Goal: Task Accomplishment & Management: Use online tool/utility

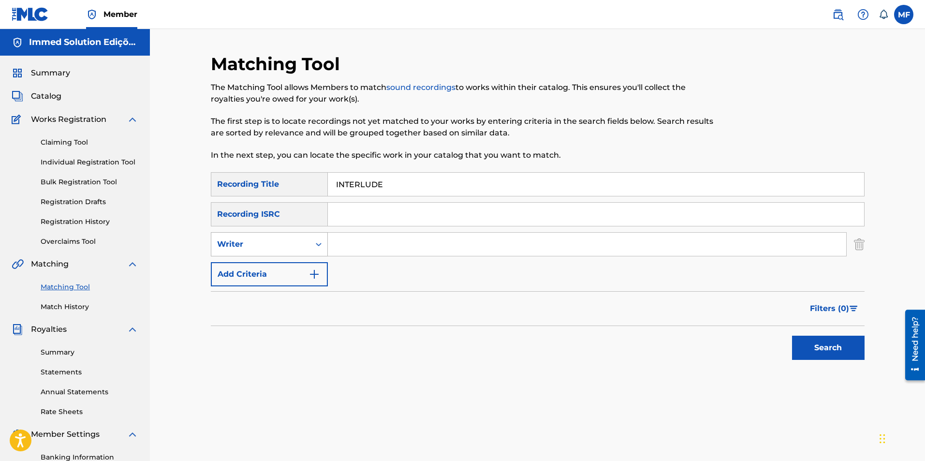
click at [303, 249] on div "Writer" at bounding box center [260, 244] width 87 height 12
click at [290, 265] on div "Recording Artist" at bounding box center [269, 268] width 116 height 24
click at [368, 248] on input "Search Form" at bounding box center [587, 244] width 519 height 23
type input "BLAZY"
click at [792, 336] on button "Search" at bounding box center [828, 348] width 73 height 24
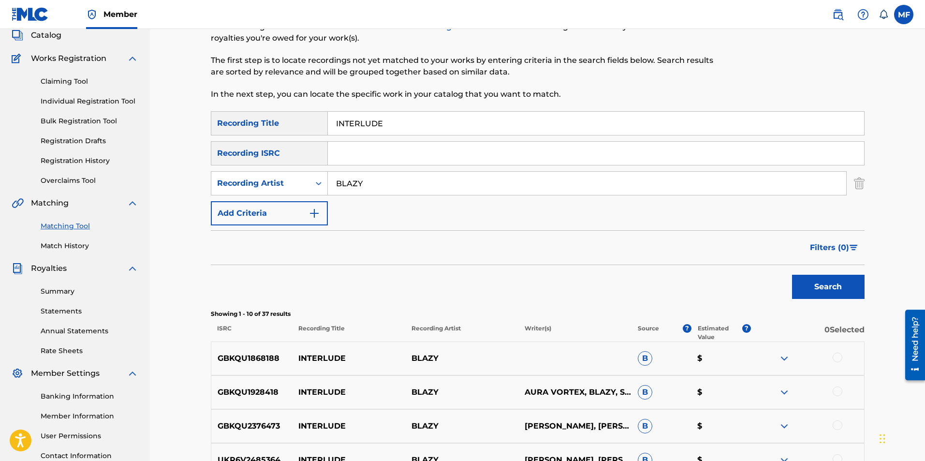
scroll to position [242, 0]
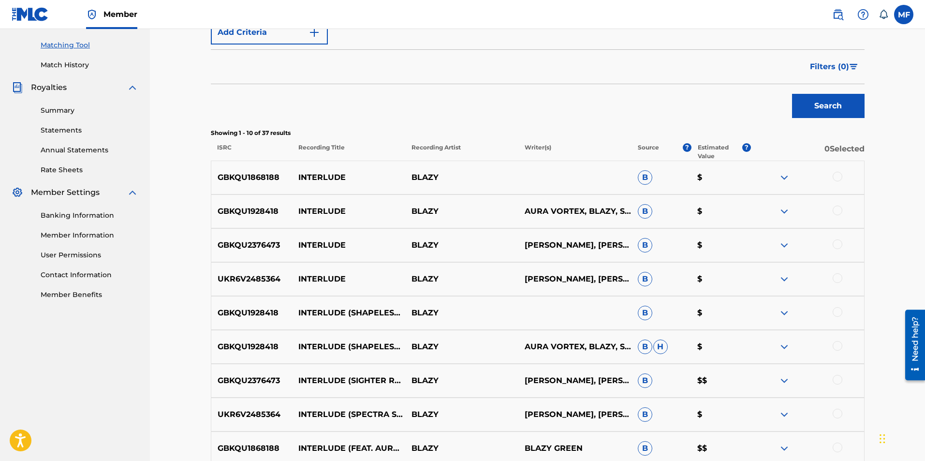
click at [834, 175] on div at bounding box center [838, 177] width 10 height 10
click at [838, 212] on div at bounding box center [838, 211] width 10 height 10
click at [840, 246] on div at bounding box center [838, 244] width 10 height 10
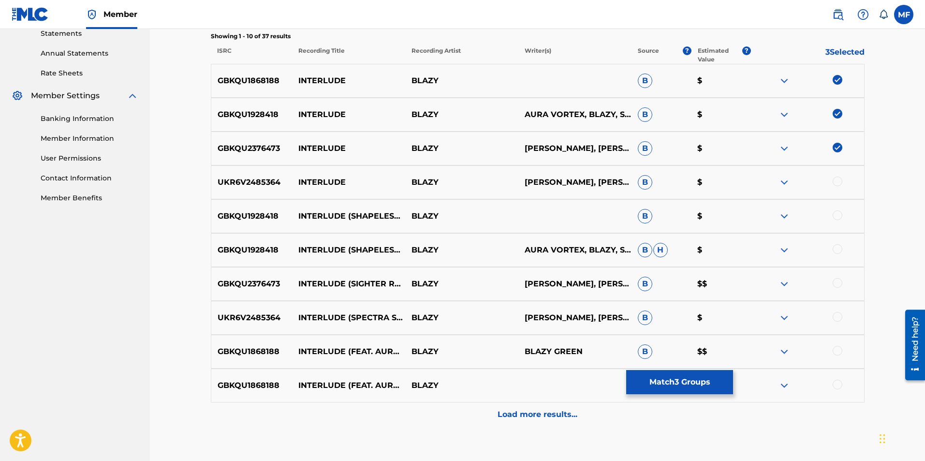
click at [838, 181] on div at bounding box center [838, 182] width 10 height 10
click at [839, 215] on div at bounding box center [838, 215] width 10 height 10
click at [837, 249] on div at bounding box center [838, 249] width 10 height 10
click at [840, 280] on div at bounding box center [838, 283] width 10 height 10
click at [838, 312] on div at bounding box center [838, 317] width 10 height 10
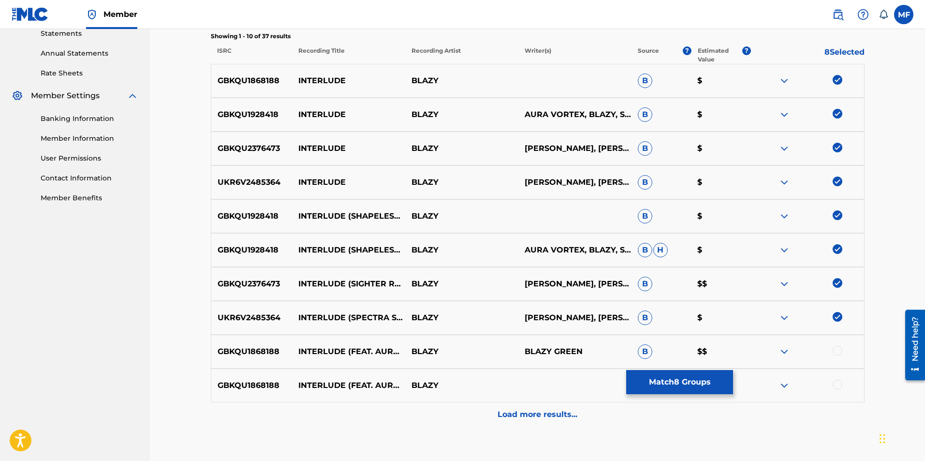
click at [839, 349] on div at bounding box center [838, 351] width 10 height 10
click at [835, 384] on div at bounding box center [838, 385] width 10 height 10
click at [820, 407] on div "Load more results..." at bounding box center [538, 414] width 654 height 24
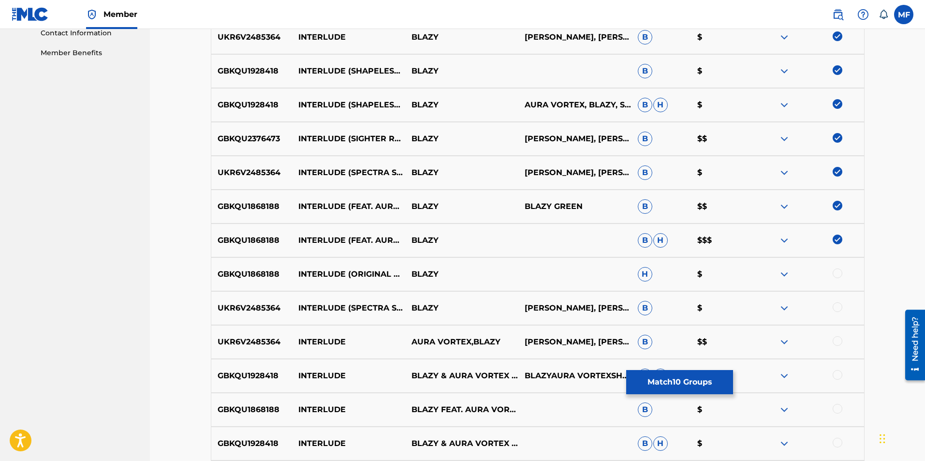
scroll to position [532, 0]
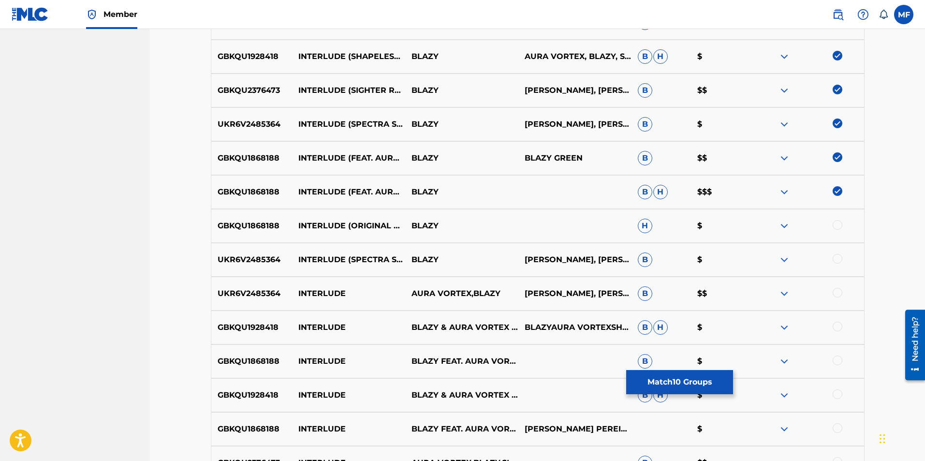
click at [838, 225] on div at bounding box center [838, 225] width 10 height 10
click at [837, 263] on div at bounding box center [838, 259] width 10 height 10
click at [837, 289] on div at bounding box center [838, 293] width 10 height 10
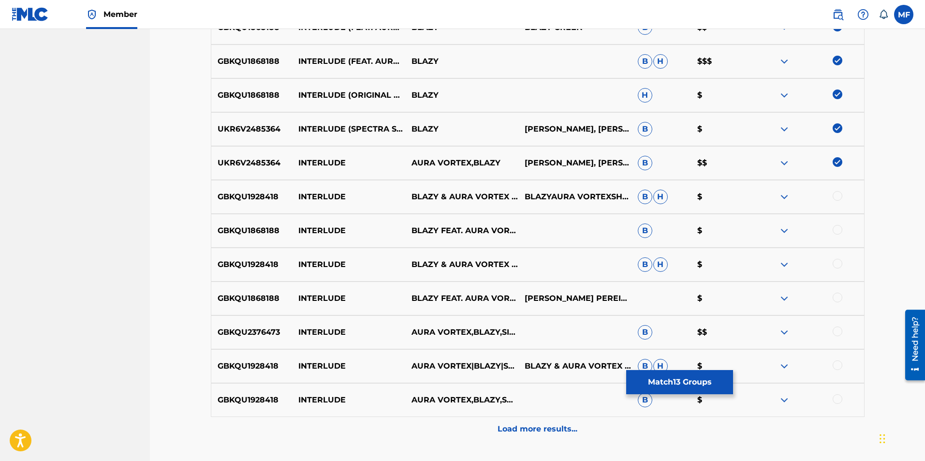
scroll to position [677, 0]
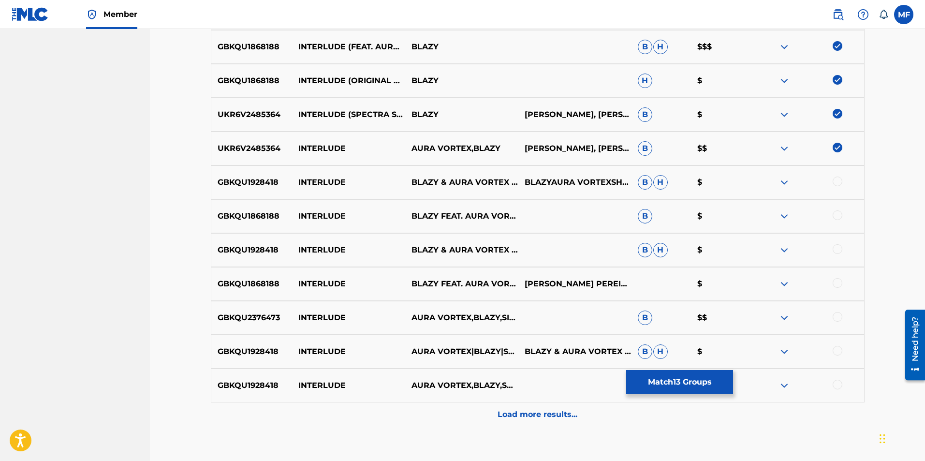
drag, startPoint x: 835, startPoint y: 386, endPoint x: 836, endPoint y: 365, distance: 20.3
click at [836, 386] on div at bounding box center [838, 385] width 10 height 10
drag, startPoint x: 837, startPoint y: 351, endPoint x: 836, endPoint y: 341, distance: 9.7
click at [837, 350] on div at bounding box center [838, 351] width 10 height 10
click at [838, 319] on div at bounding box center [838, 317] width 10 height 10
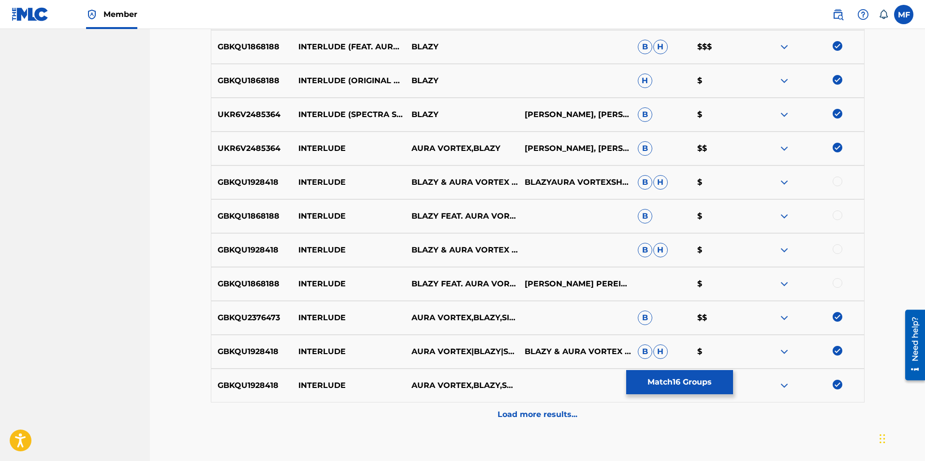
click at [837, 284] on div at bounding box center [838, 283] width 10 height 10
click at [834, 248] on div at bounding box center [838, 249] width 10 height 10
click at [833, 219] on div at bounding box center [807, 216] width 113 height 12
drag, startPoint x: 837, startPoint y: 219, endPoint x: 838, endPoint y: 214, distance: 4.9
click at [838, 218] on div at bounding box center [838, 215] width 10 height 10
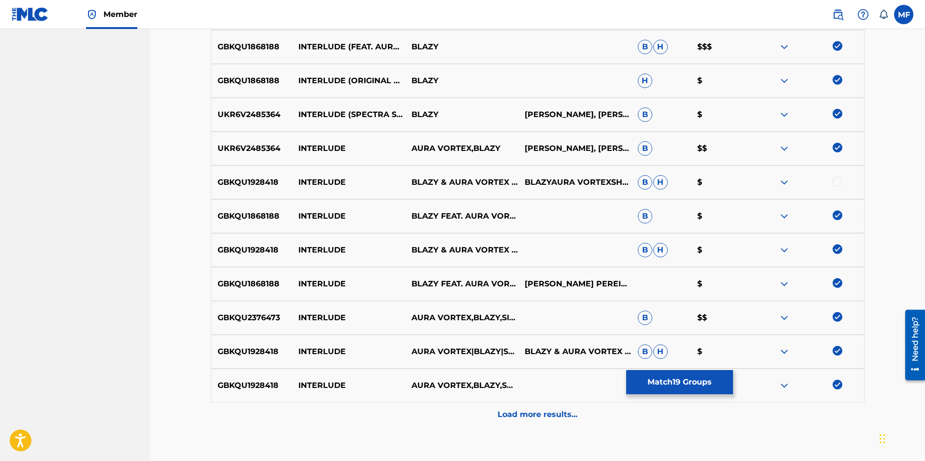
click at [837, 183] on div at bounding box center [838, 182] width 10 height 10
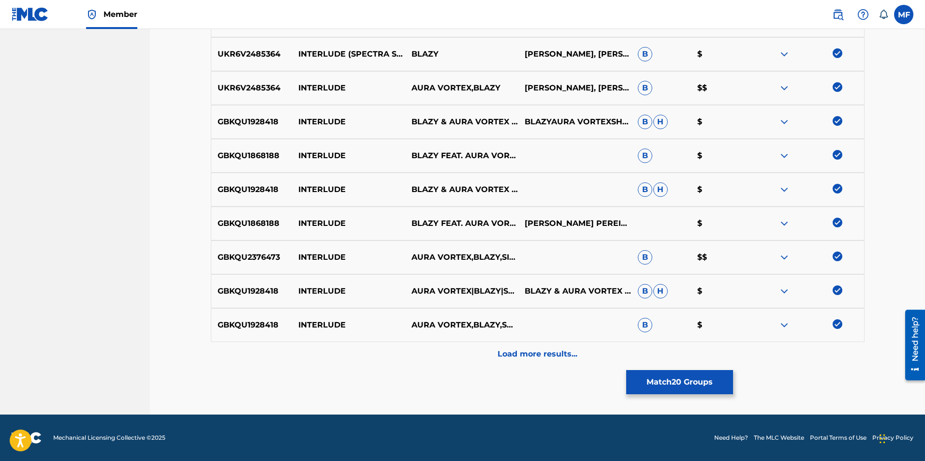
click at [563, 362] on div "Load more results..." at bounding box center [538, 354] width 654 height 24
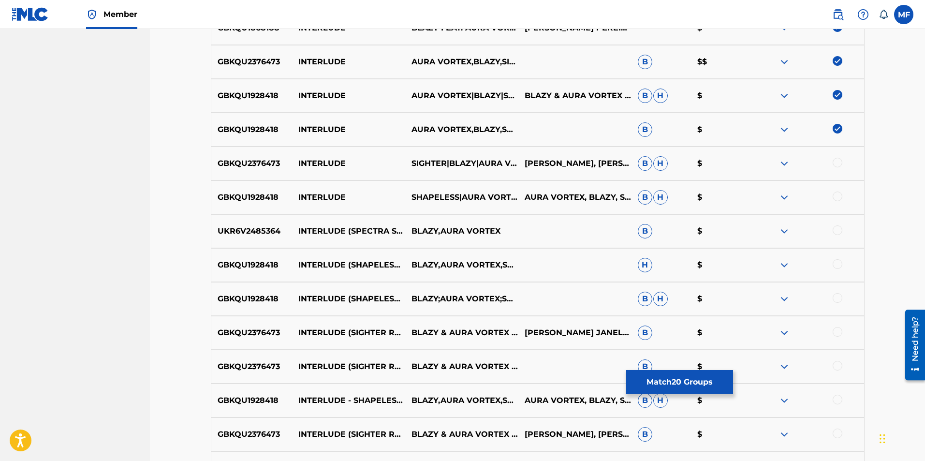
scroll to position [979, 0]
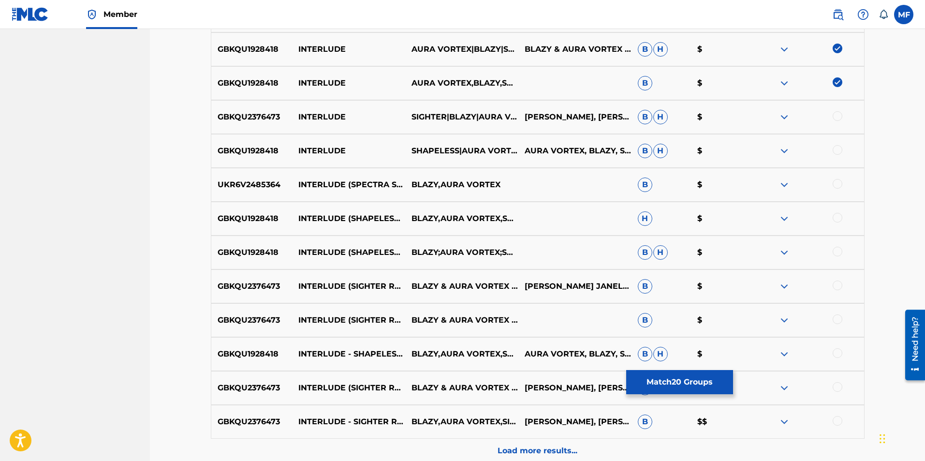
click at [841, 115] on div at bounding box center [838, 116] width 10 height 10
click at [838, 150] on div at bounding box center [838, 150] width 10 height 10
click at [839, 185] on div at bounding box center [838, 184] width 10 height 10
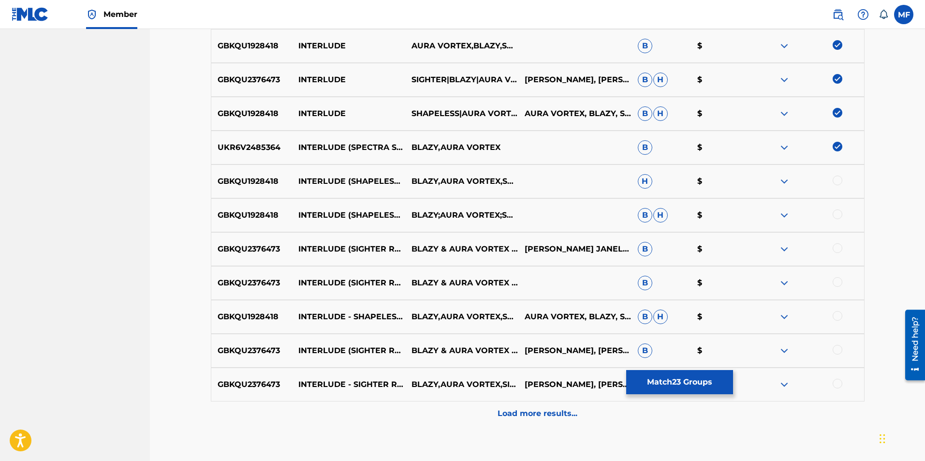
scroll to position [1076, 0]
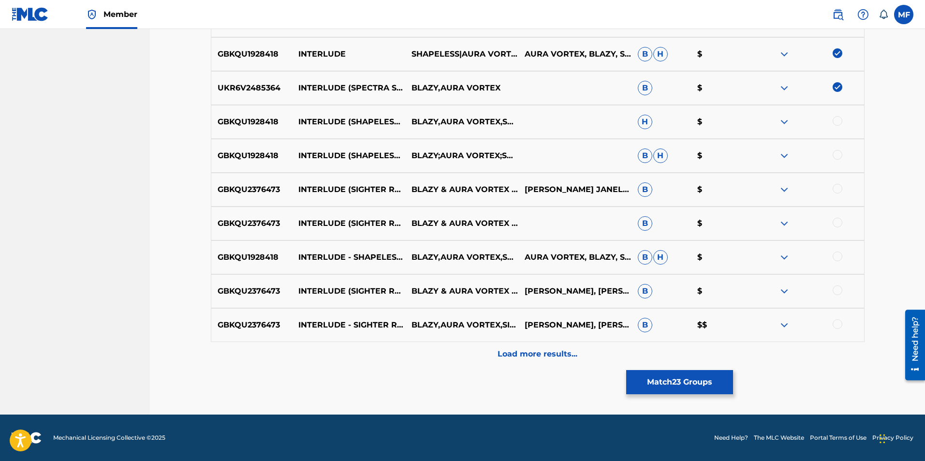
click at [836, 322] on div at bounding box center [838, 324] width 10 height 10
click at [844, 286] on div at bounding box center [807, 291] width 113 height 12
click at [845, 282] on div "GBKQU2376473 INTERLUDE (SIGHTER REMIX) [PERSON_NAME] & AURA VORTEX & SIGHTER [P…" at bounding box center [538, 291] width 654 height 34
click at [837, 289] on div at bounding box center [838, 290] width 10 height 10
click at [838, 256] on div at bounding box center [838, 257] width 10 height 10
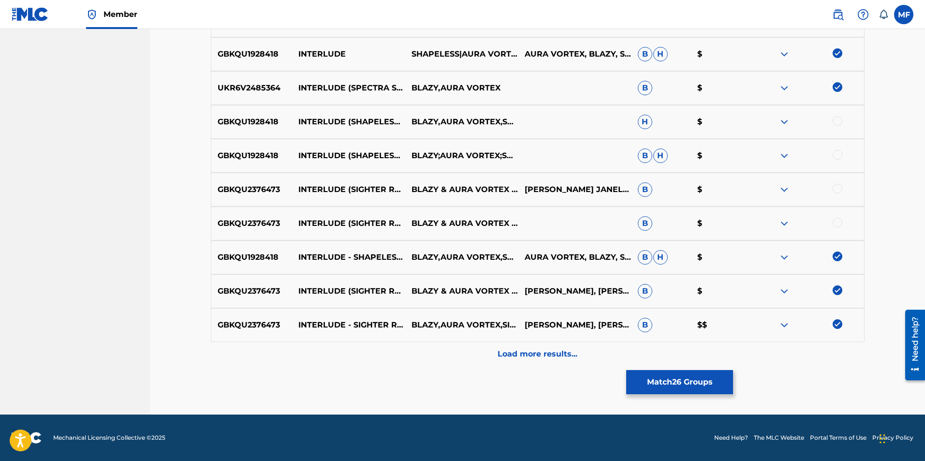
drag, startPoint x: 835, startPoint y: 226, endPoint x: 837, endPoint y: 221, distance: 6.1
click at [835, 224] on div at bounding box center [838, 223] width 10 height 10
click at [834, 190] on div at bounding box center [838, 189] width 10 height 10
click at [838, 154] on div at bounding box center [838, 155] width 10 height 10
click at [840, 119] on div at bounding box center [838, 121] width 10 height 10
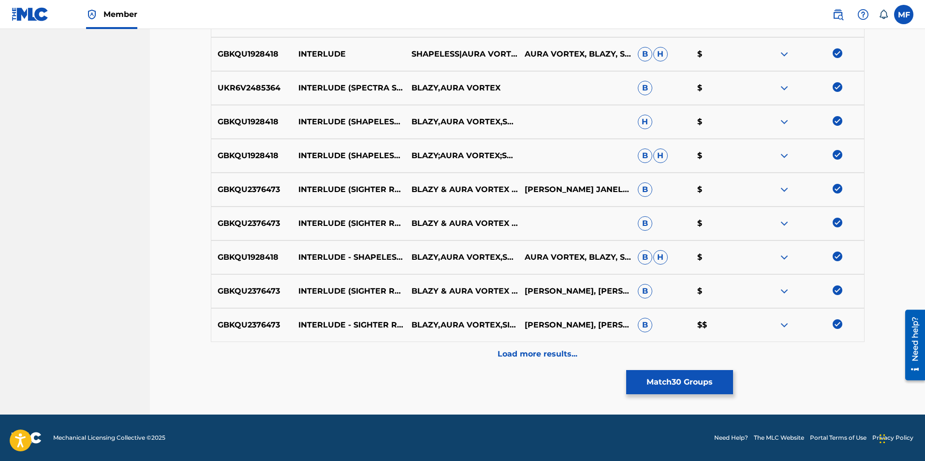
click at [549, 365] on div "Load more results..." at bounding box center [538, 354] width 654 height 24
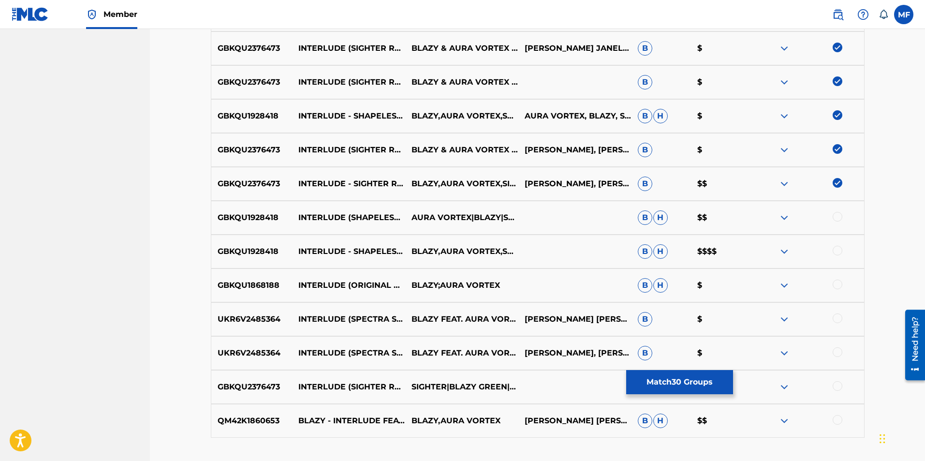
scroll to position [1221, 0]
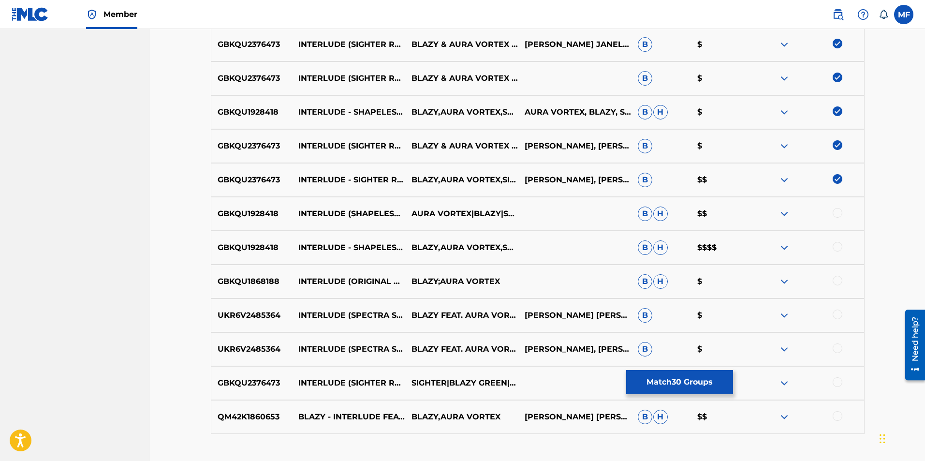
click at [837, 250] on div at bounding box center [838, 247] width 10 height 10
click at [839, 213] on div at bounding box center [838, 213] width 10 height 10
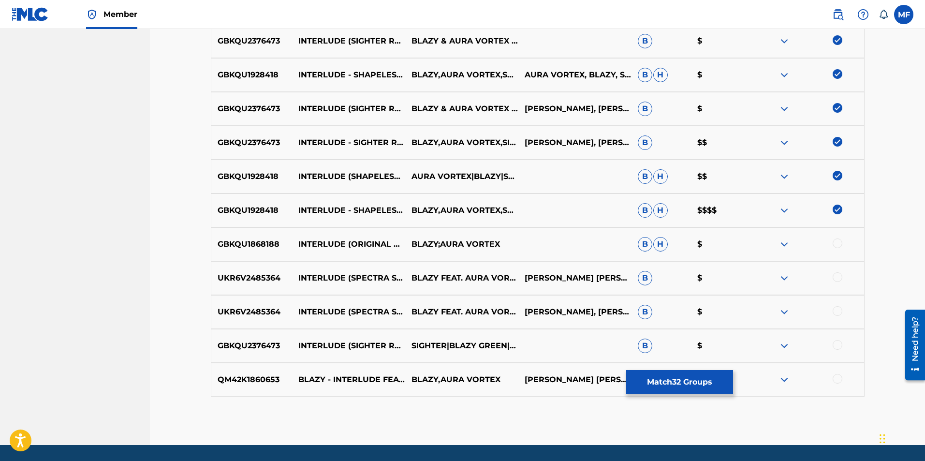
scroll to position [1289, 0]
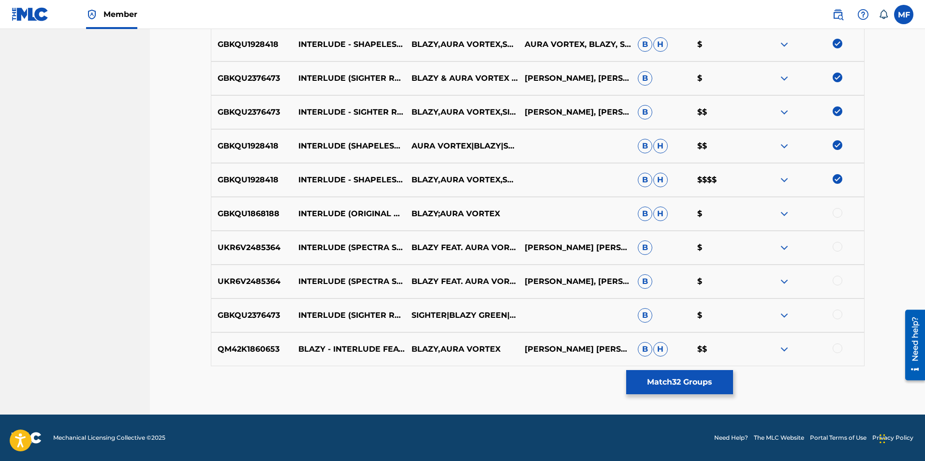
click at [838, 215] on div at bounding box center [838, 213] width 10 height 10
click at [835, 242] on div at bounding box center [838, 247] width 10 height 10
click at [835, 272] on div "UKR6V2485364 INTERLUDE (SPECTRA SONICS REMIX) [PERSON_NAME] FEAT. AURA VORTEX […" at bounding box center [538, 282] width 654 height 34
click at [834, 283] on div at bounding box center [838, 281] width 10 height 10
click at [837, 311] on div at bounding box center [838, 315] width 10 height 10
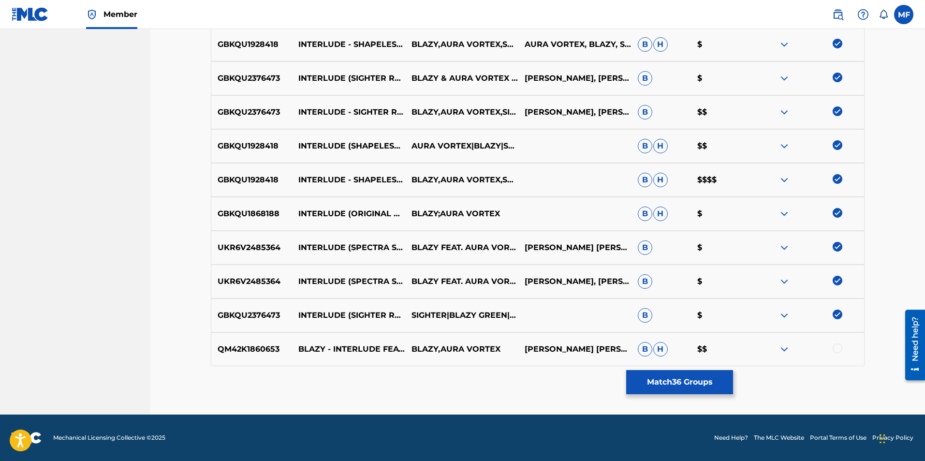
click at [840, 338] on div "QM42K1860653 BLAZY - INTERLUDE FEAT. AURA VORTEX (ORIGINAL MIX) #1 BEATPORT TOP…" at bounding box center [538, 349] width 654 height 34
click at [841, 348] on div at bounding box center [838, 348] width 10 height 10
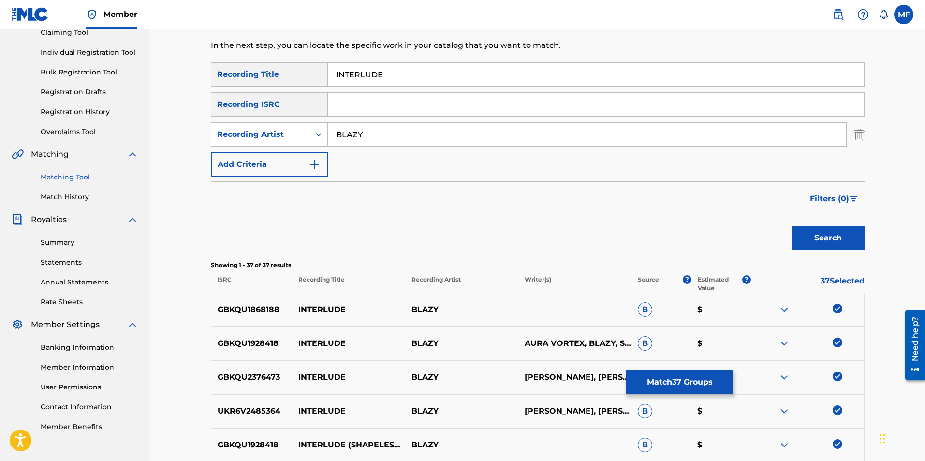
scroll to position [0, 0]
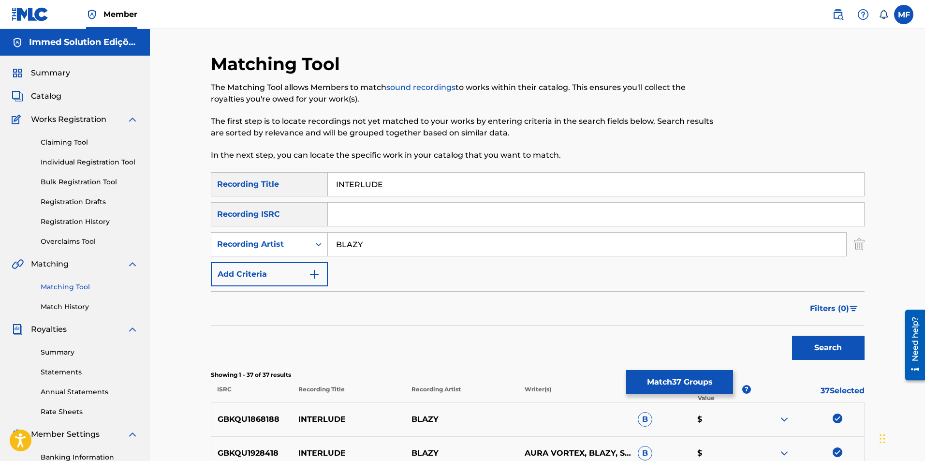
click at [410, 249] on input "BLAZY" at bounding box center [587, 244] width 519 height 23
click at [248, 237] on div "Recording Artist" at bounding box center [260, 244] width 99 height 18
click at [265, 269] on div "Writer" at bounding box center [269, 268] width 116 height 24
click at [415, 247] on input "Search Form" at bounding box center [587, 244] width 519 height 23
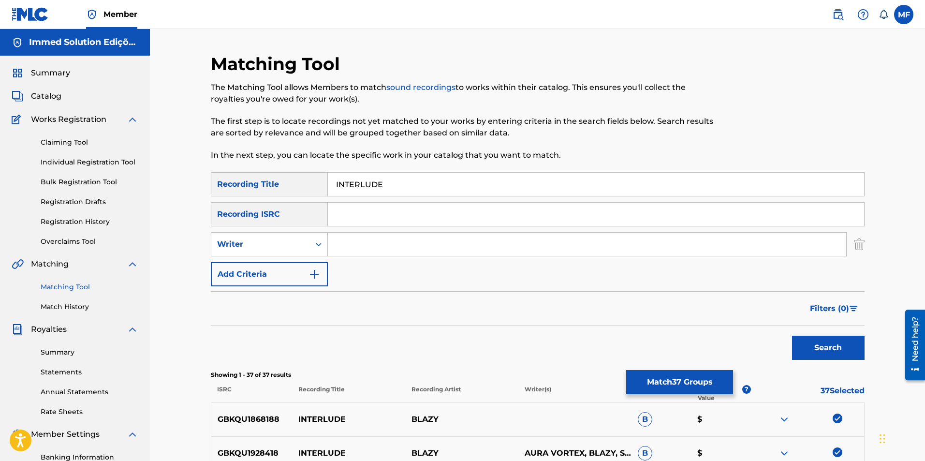
paste input "BLAZY"
type input "BLAZY"
click at [805, 348] on button "Search" at bounding box center [828, 348] width 73 height 24
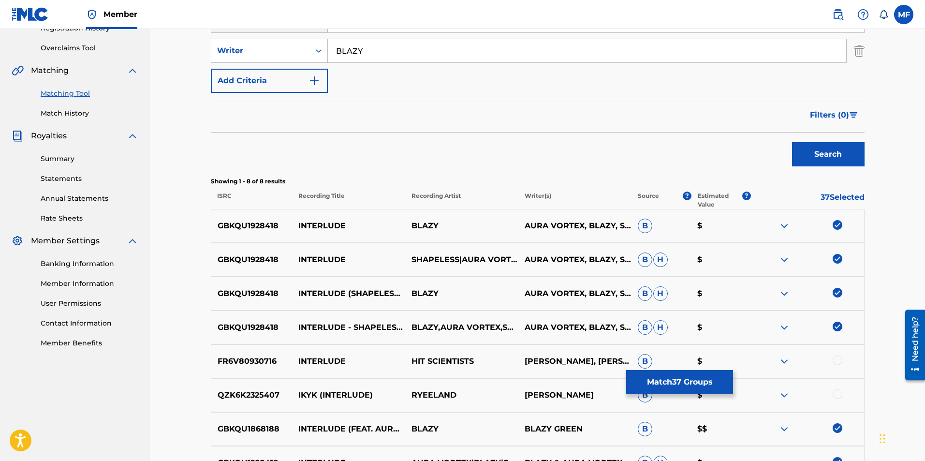
scroll to position [307, 0]
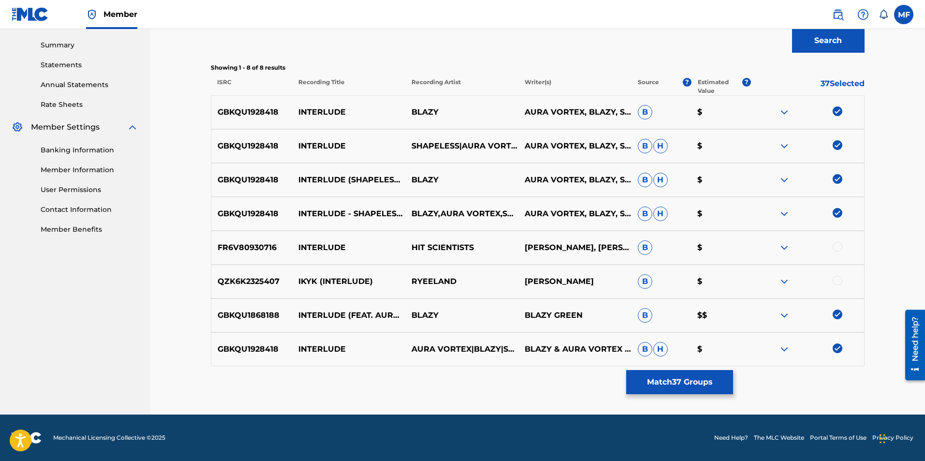
click at [680, 381] on button "Match 37 Groups" at bounding box center [679, 382] width 107 height 24
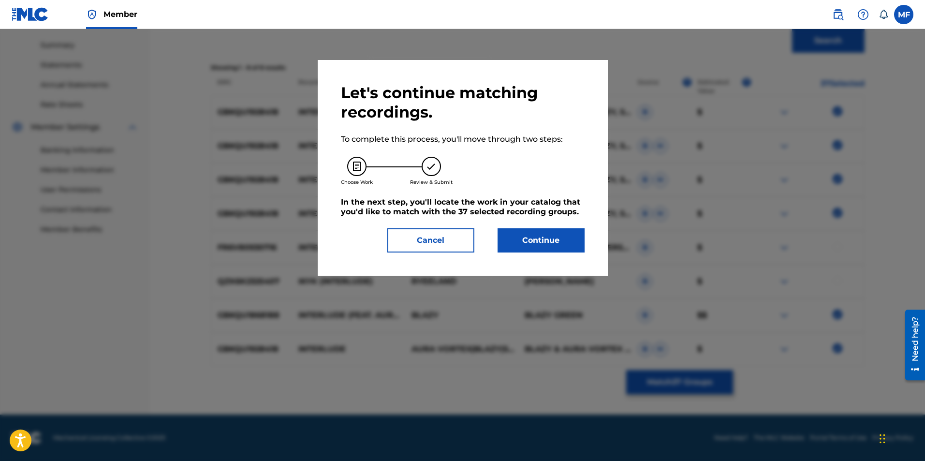
click at [559, 248] on button "Continue" at bounding box center [541, 240] width 87 height 24
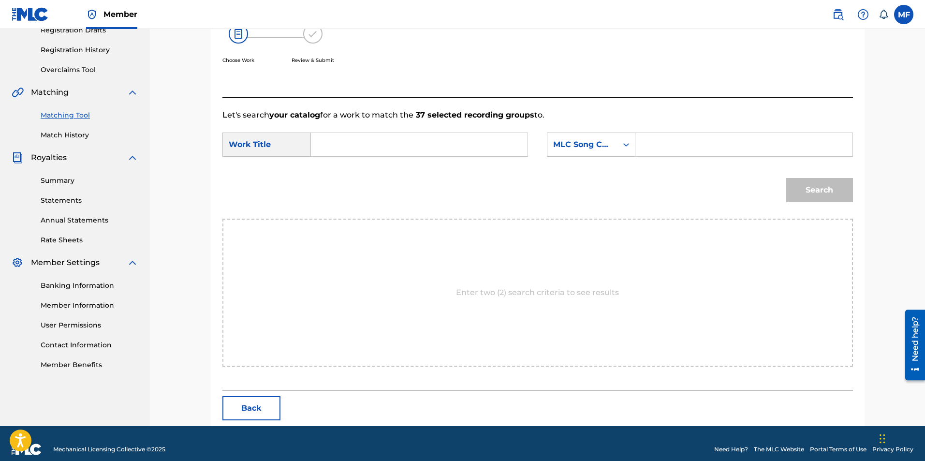
scroll to position [183, 0]
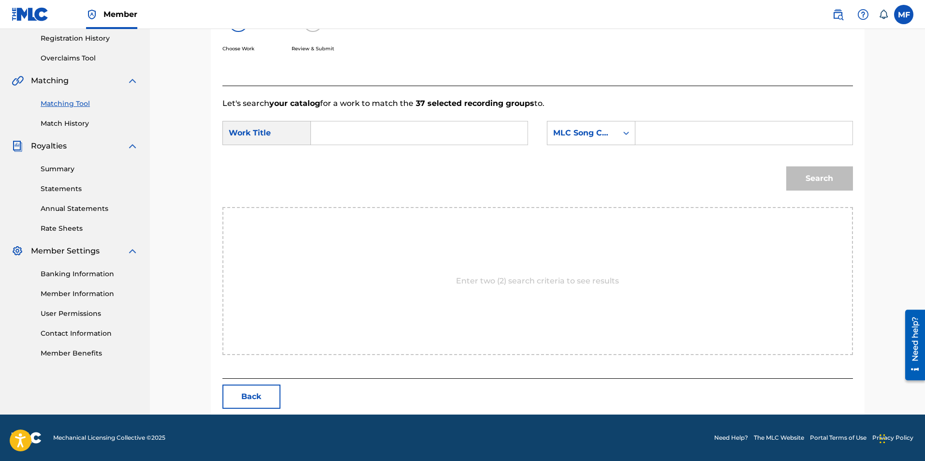
click at [467, 137] on input "Search Form" at bounding box center [419, 132] width 200 height 23
type input "INTERLUDE"
click at [633, 142] on div "Search Form" at bounding box center [626, 132] width 17 height 23
click at [617, 134] on div "MLC Song Code" at bounding box center [583, 133] width 70 height 18
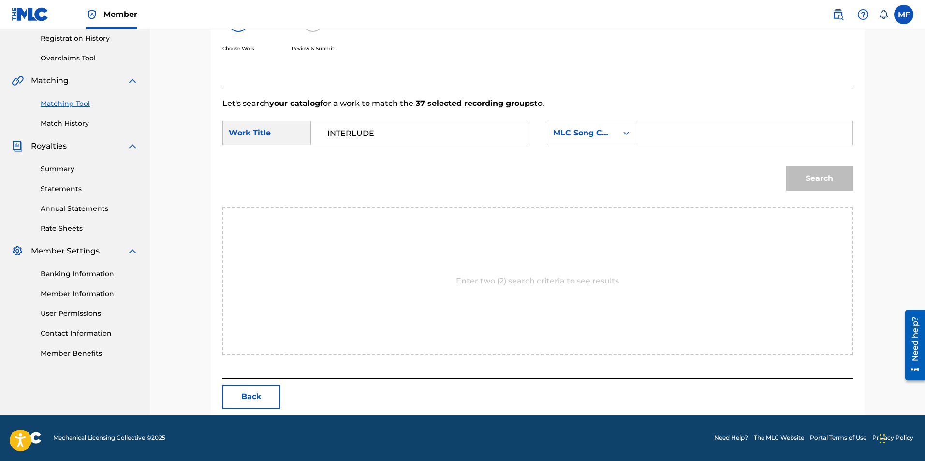
click at [613, 139] on div "MLC Song Code" at bounding box center [583, 133] width 70 height 18
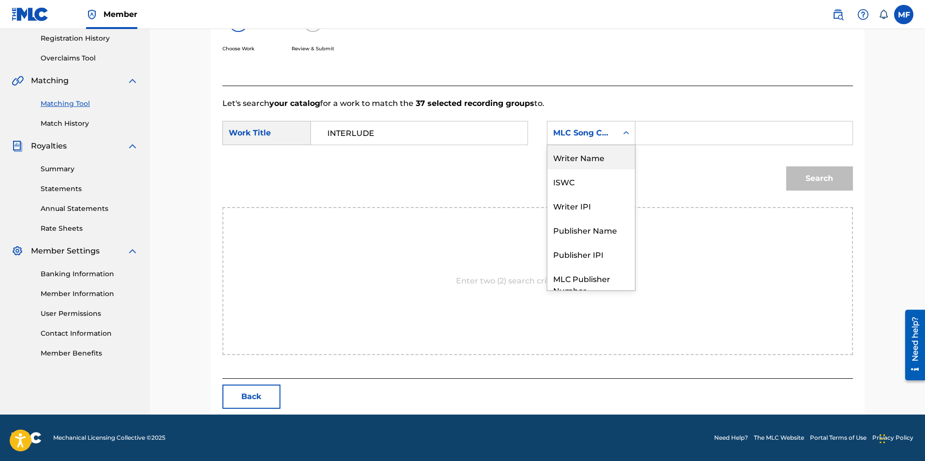
drag, startPoint x: 606, startPoint y: 161, endPoint x: 645, endPoint y: 146, distance: 42.2
click at [606, 160] on div "Writer Name" at bounding box center [592, 157] width 88 height 24
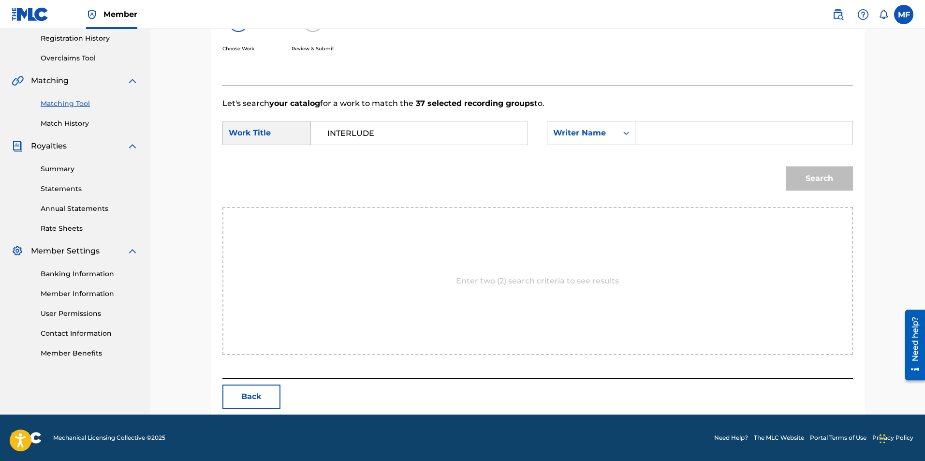
click at [657, 143] on input "Search Form" at bounding box center [744, 132] width 200 height 23
type input "[PERSON_NAME]"
click at [786, 166] on button "Search" at bounding box center [819, 178] width 67 height 24
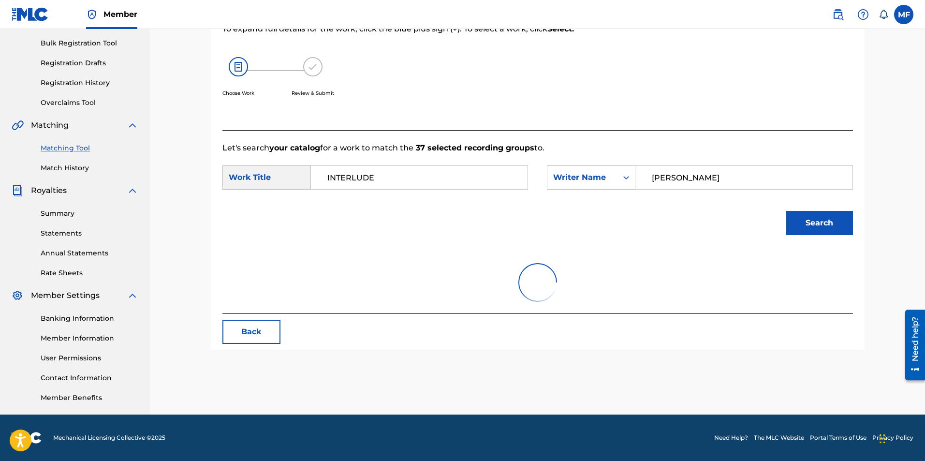
scroll to position [155, 0]
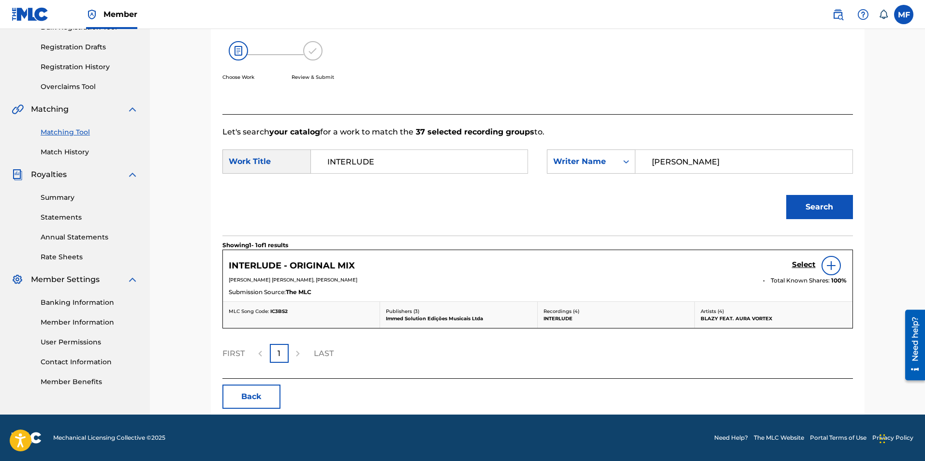
click at [800, 267] on h5 "Select" at bounding box center [804, 264] width 24 height 9
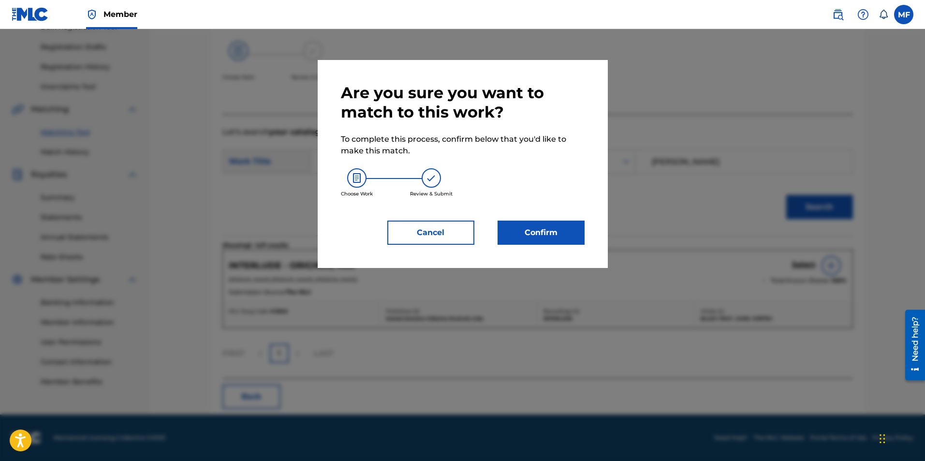
click at [554, 227] on button "Confirm" at bounding box center [541, 233] width 87 height 24
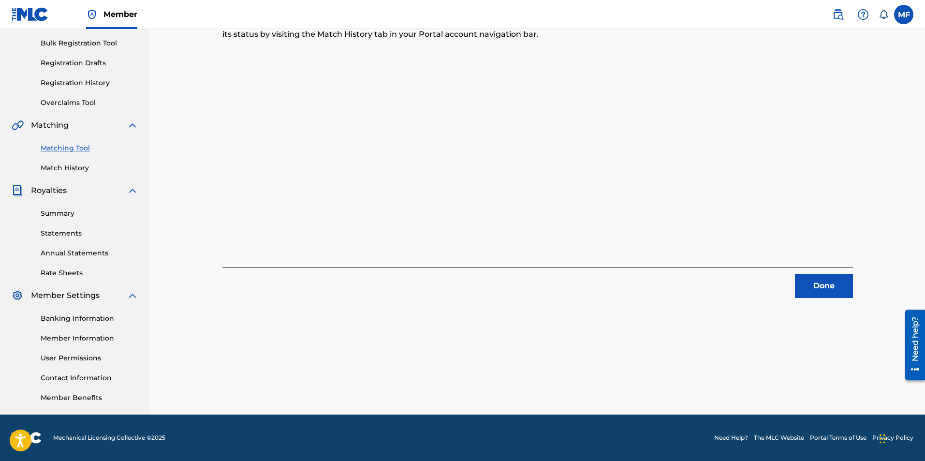
click at [831, 281] on button "Done" at bounding box center [824, 286] width 58 height 24
